Goal: Transaction & Acquisition: Purchase product/service

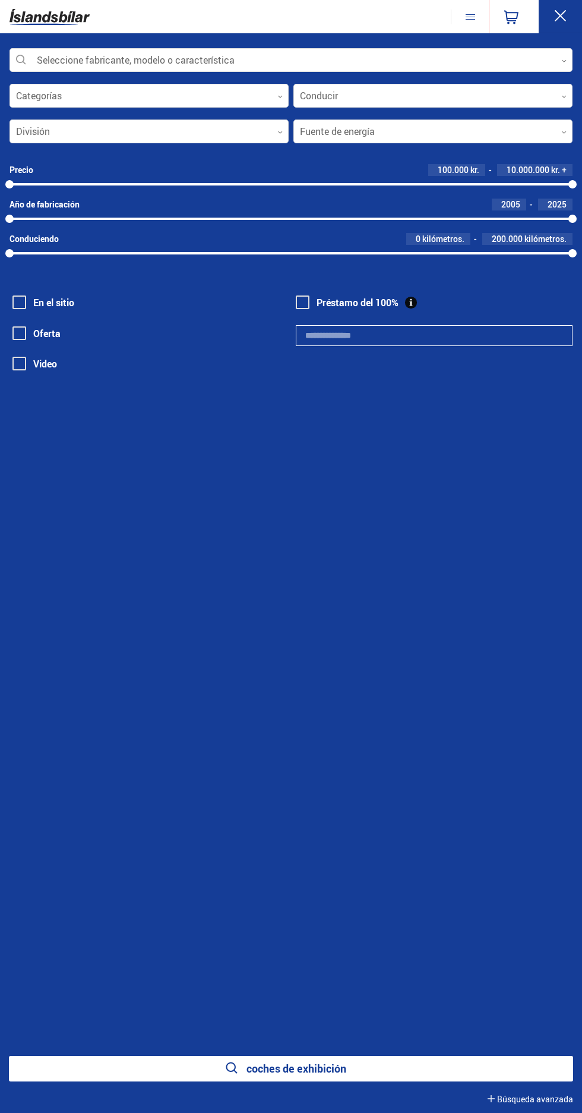
click at [234, 49] on div at bounding box center [291, 61] width 563 height 24
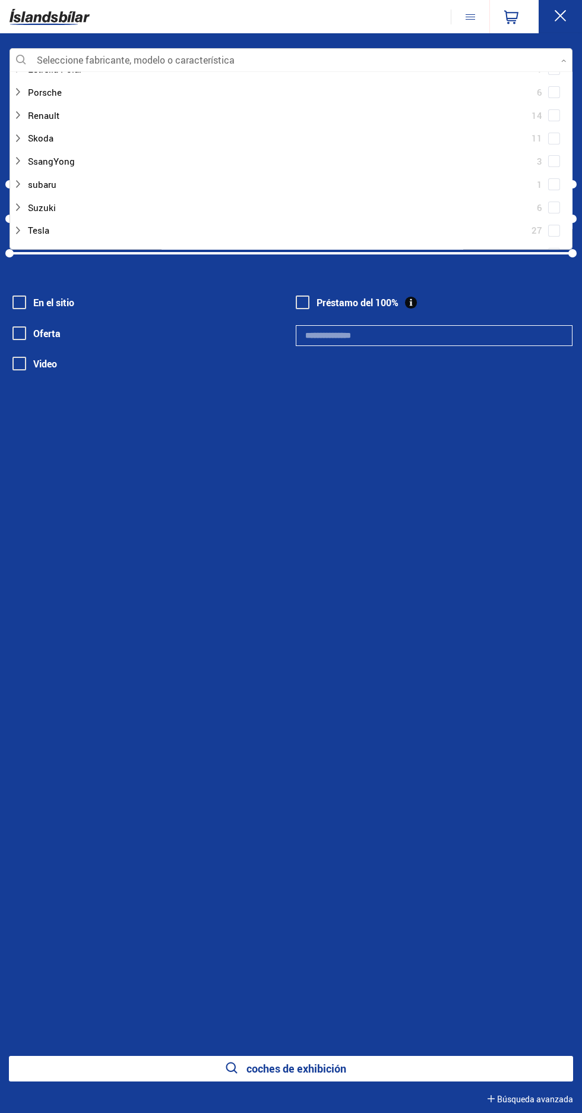
scroll to position [752, 0]
click at [53, 110] on div at bounding box center [279, 112] width 533 height 17
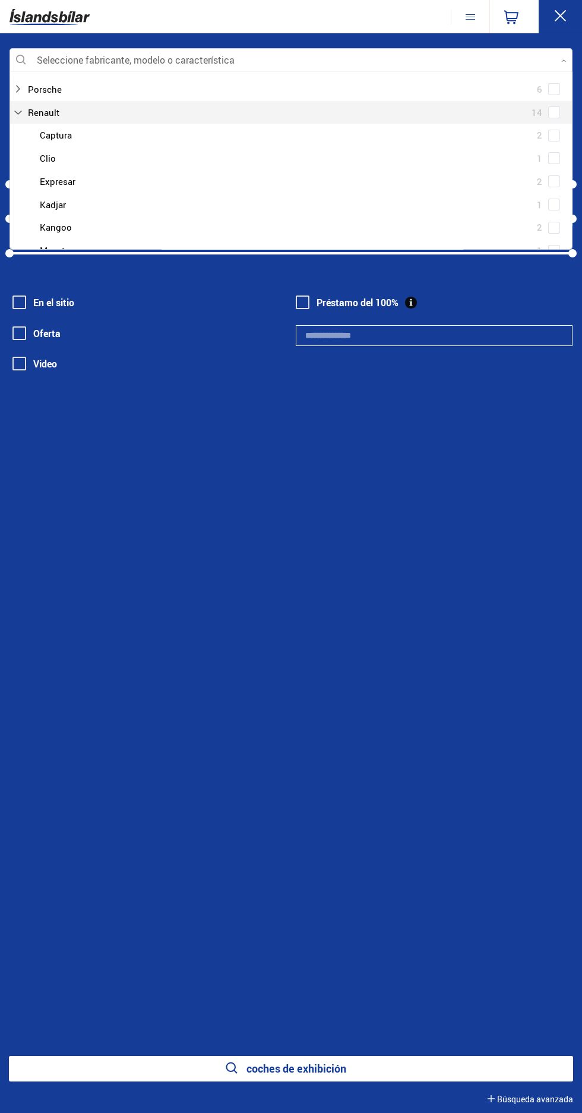
click at [62, 159] on div at bounding box center [303, 158] width 533 height 17
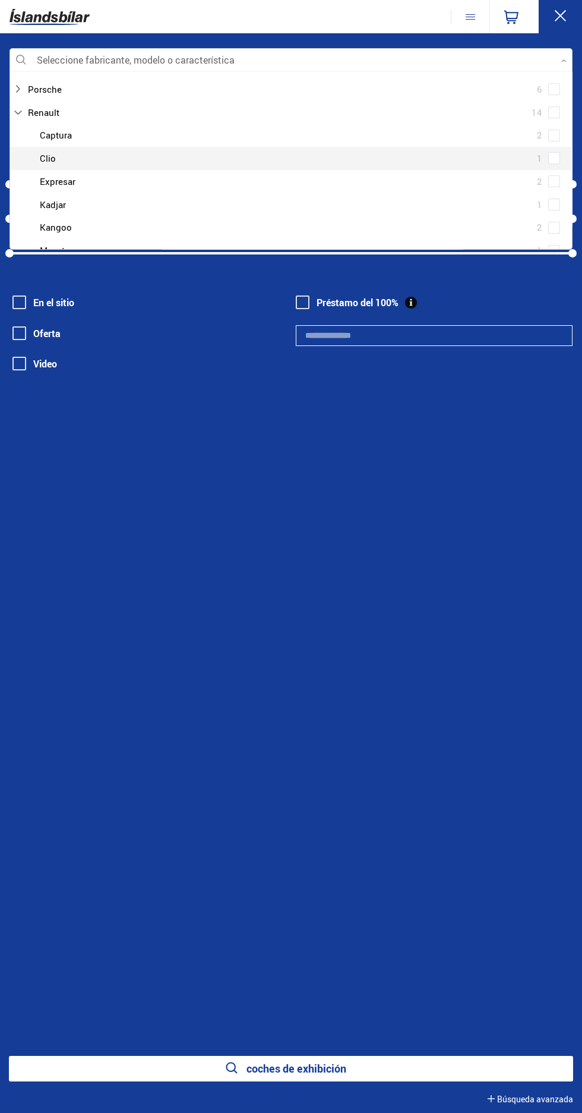
click at [155, 153] on div at bounding box center [303, 158] width 533 height 17
click at [48, 163] on div at bounding box center [303, 158] width 533 height 17
click at [291, 547] on div "Seleccione fabricante, modelo o característica 0 Borrar selección Audi 19 BMW 2…" at bounding box center [291, 572] width 582 height 1079
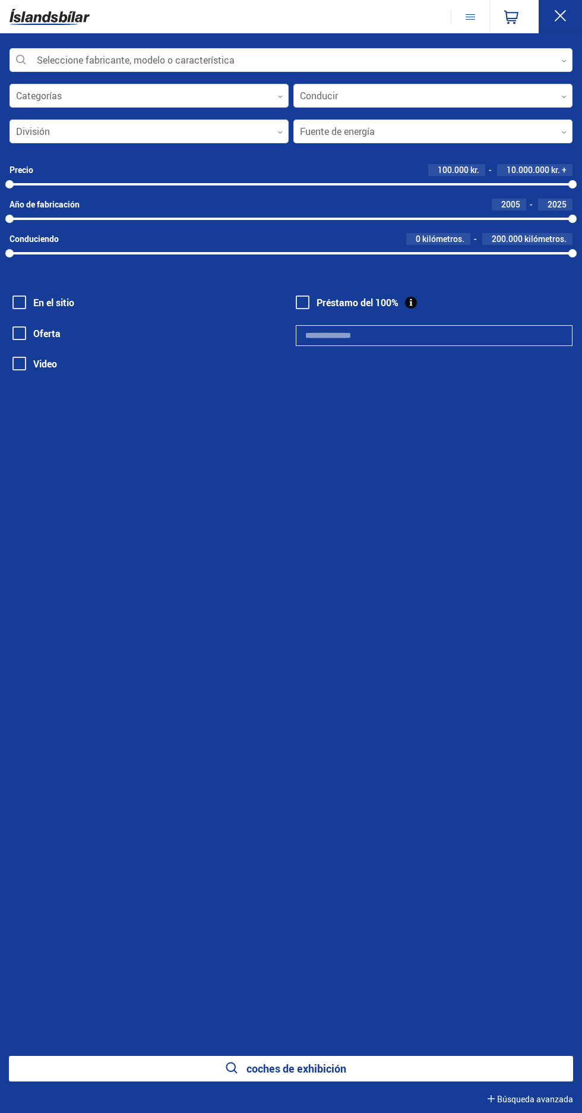
click at [265, 67] on div at bounding box center [291, 61] width 563 height 24
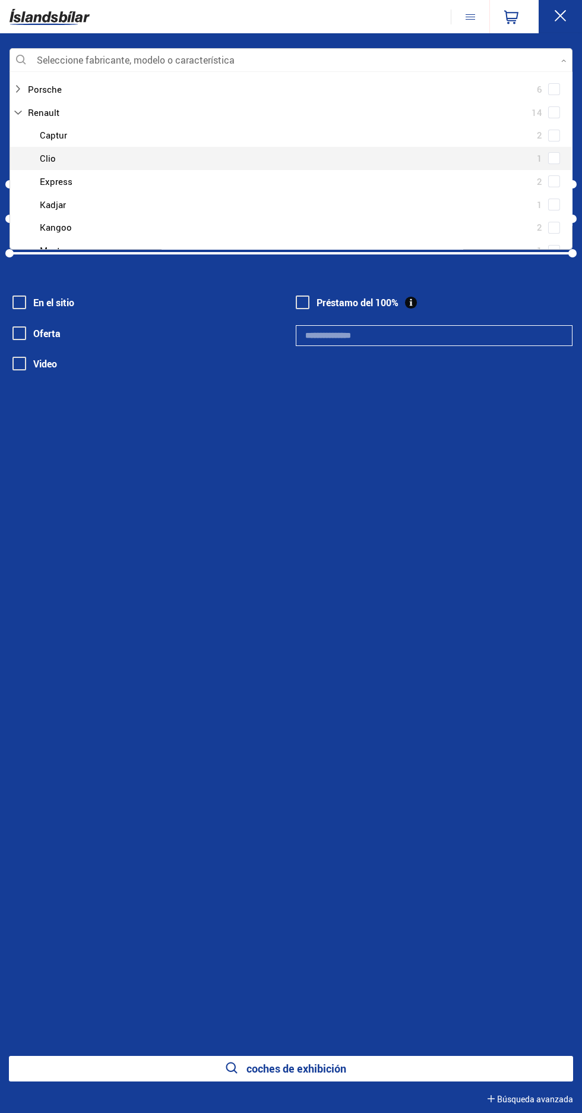
scroll to position [177, 559]
click at [60, 115] on div at bounding box center [279, 112] width 533 height 17
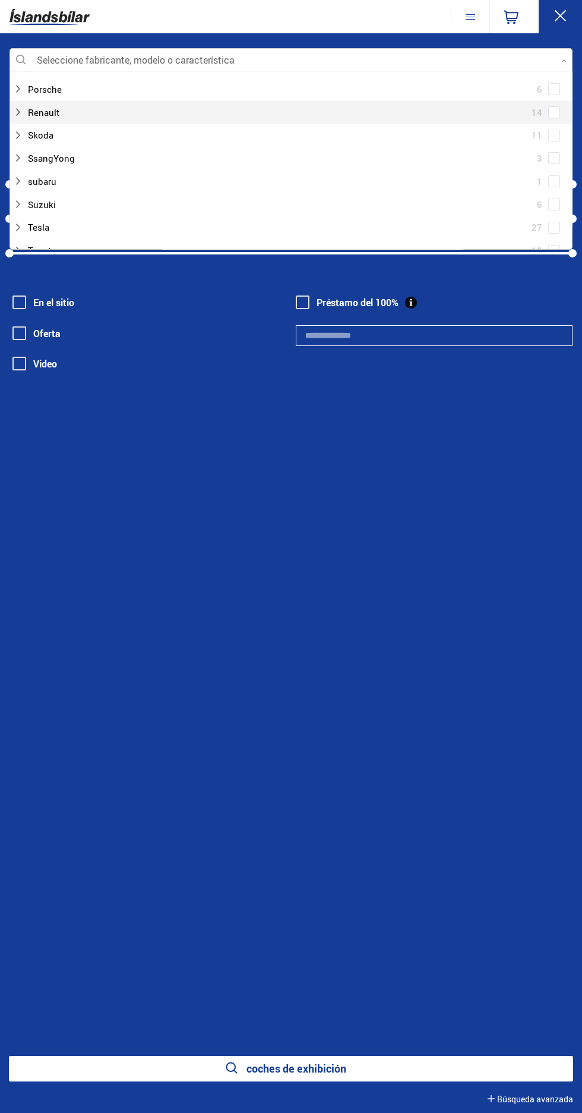
click at [81, 116] on div at bounding box center [279, 112] width 533 height 17
click at [47, 157] on div at bounding box center [303, 158] width 533 height 17
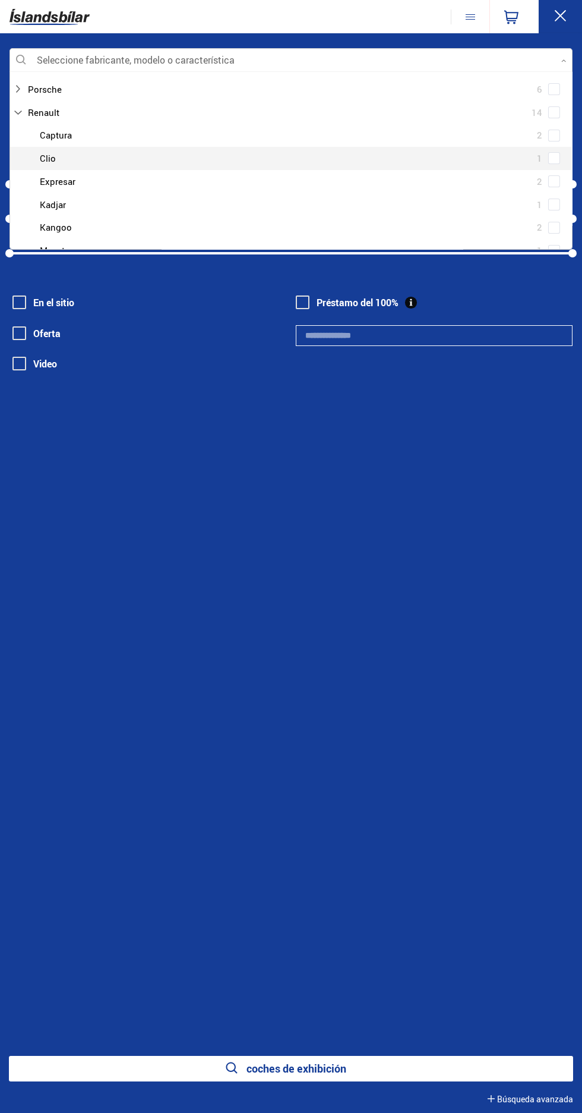
click at [552, 158] on span at bounding box center [554, 158] width 5 height 5
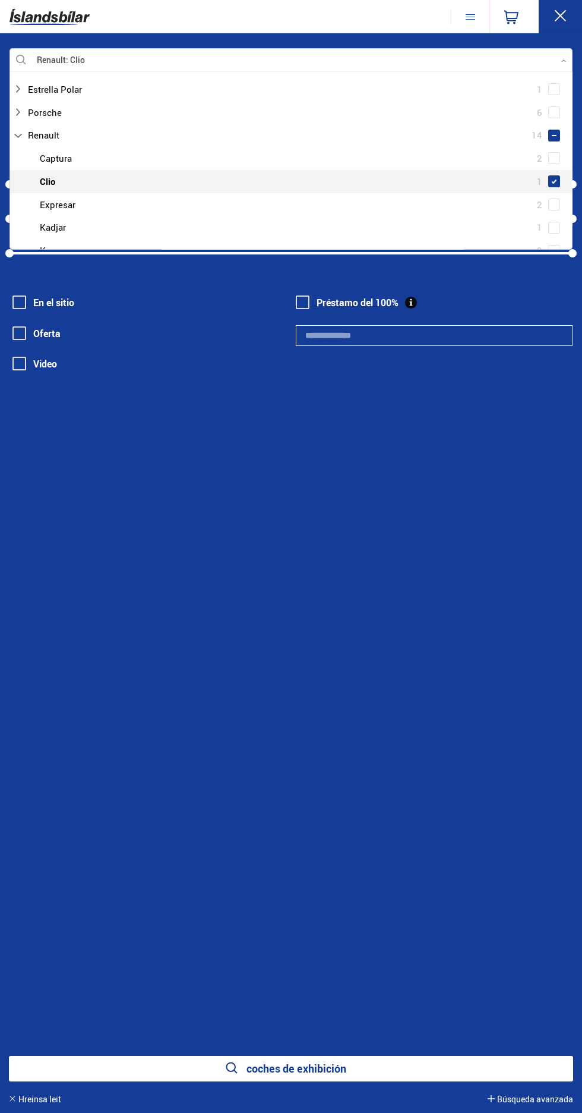
scroll to position [776, 0]
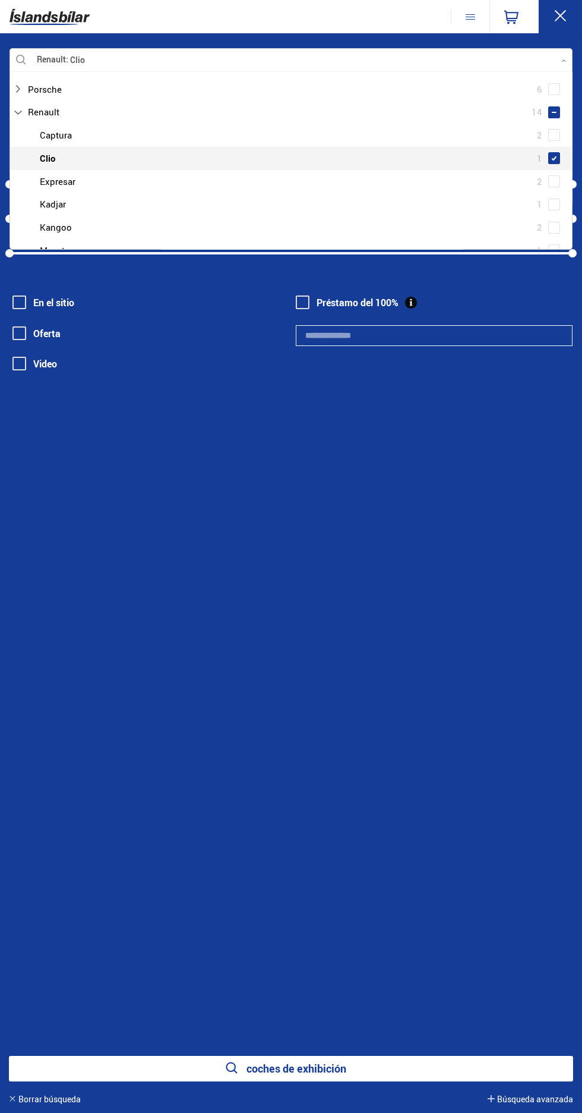
click at [273, 500] on div "Renault Clio Seleccione fabricante, modelo o característica 0 Borrar selección …" at bounding box center [291, 572] width 582 height 1079
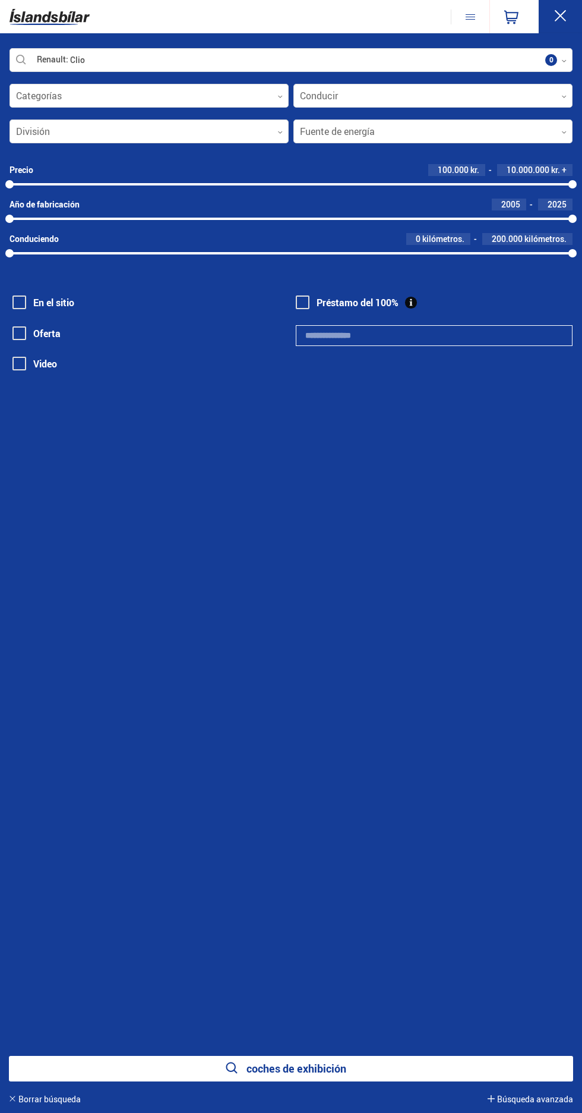
click at [317, 1067] on font "coches de exhibición" at bounding box center [297, 1068] width 100 height 14
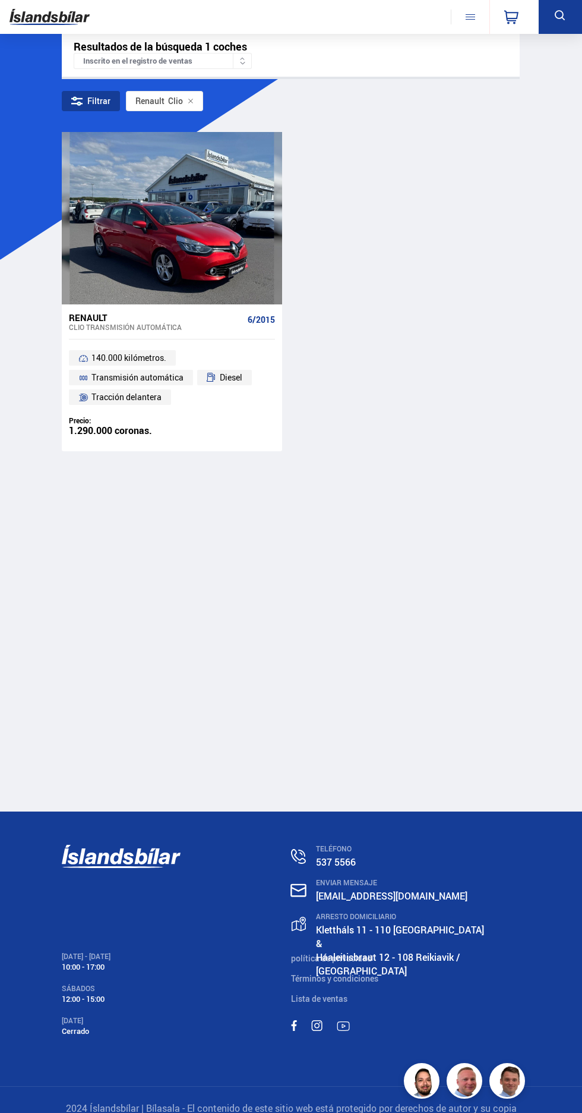
click at [183, 247] on div at bounding box center [172, 218] width 45 height 172
